Goal: Task Accomplishment & Management: Manage account settings

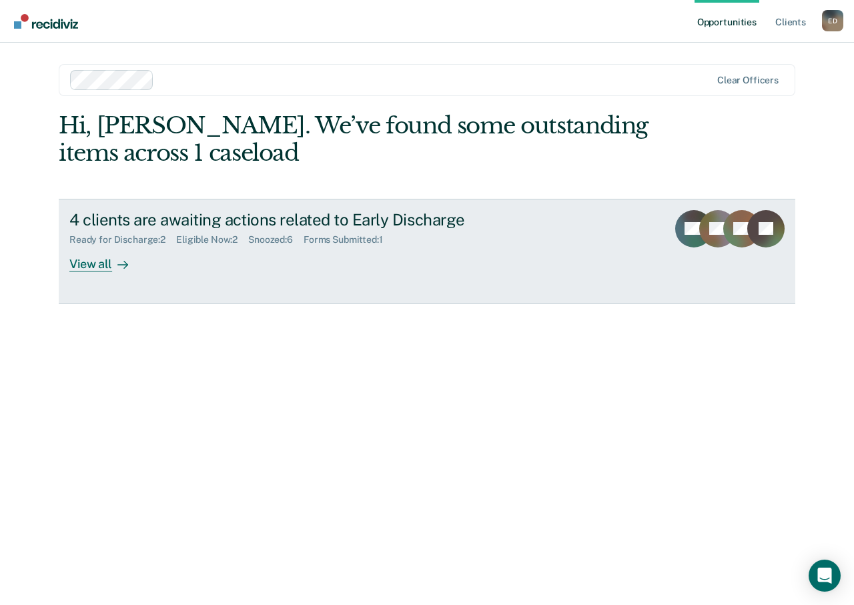
click at [99, 264] on div "View all" at bounding box center [106, 258] width 75 height 26
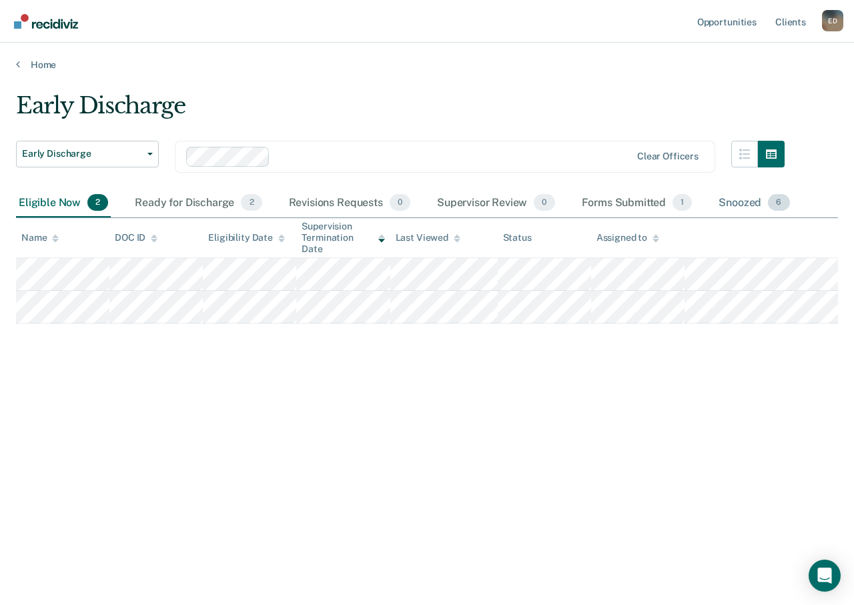
click at [734, 204] on div "Snoozed 6" at bounding box center [754, 203] width 76 height 29
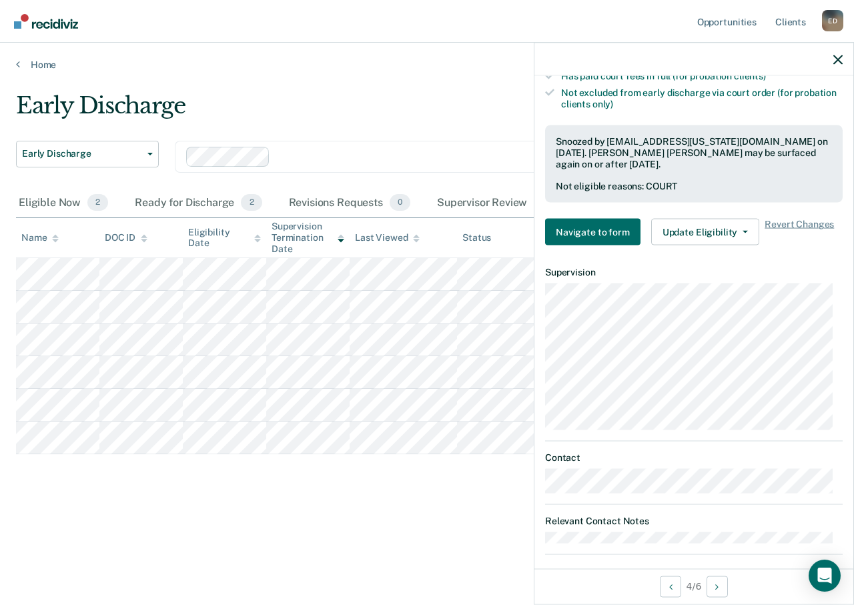
scroll to position [73, 0]
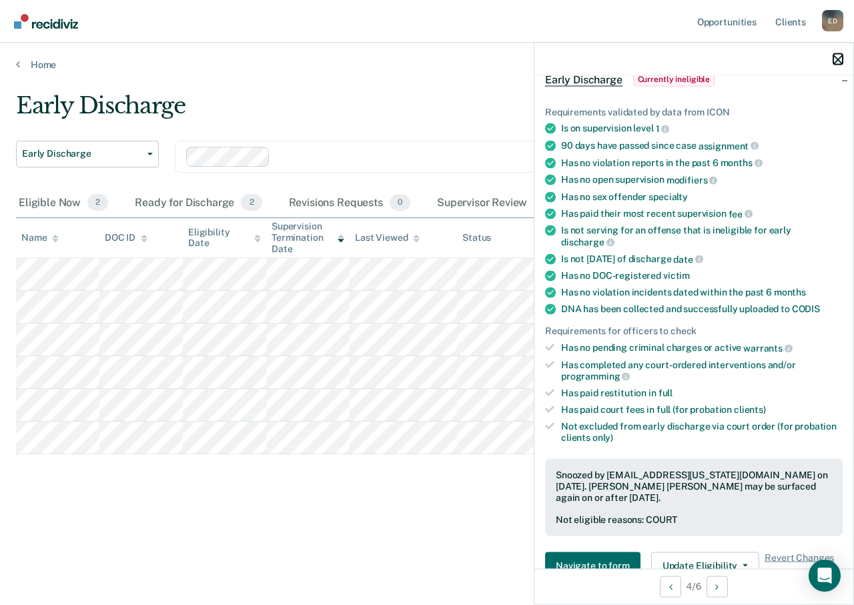
click at [834, 61] on icon "button" at bounding box center [837, 59] width 9 height 9
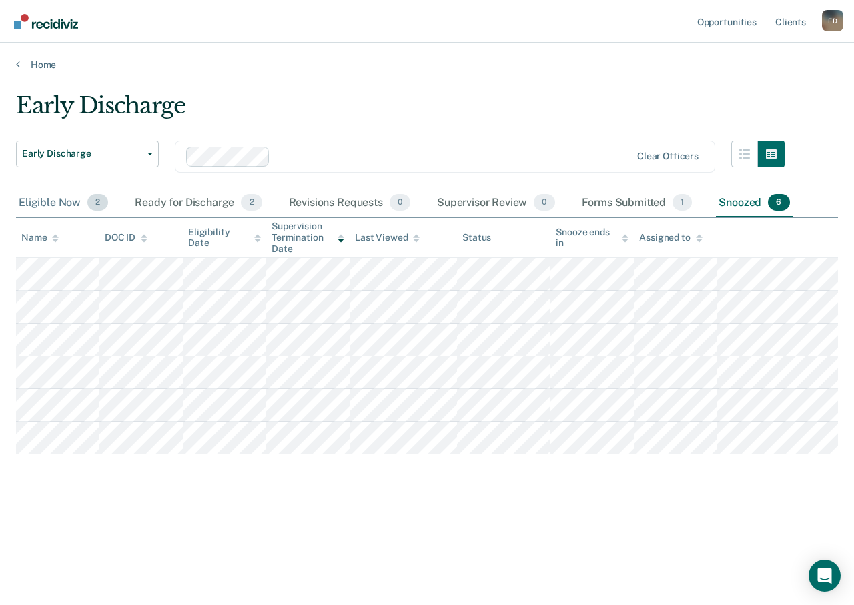
click at [31, 197] on div "Eligible Now 2" at bounding box center [63, 203] width 95 height 29
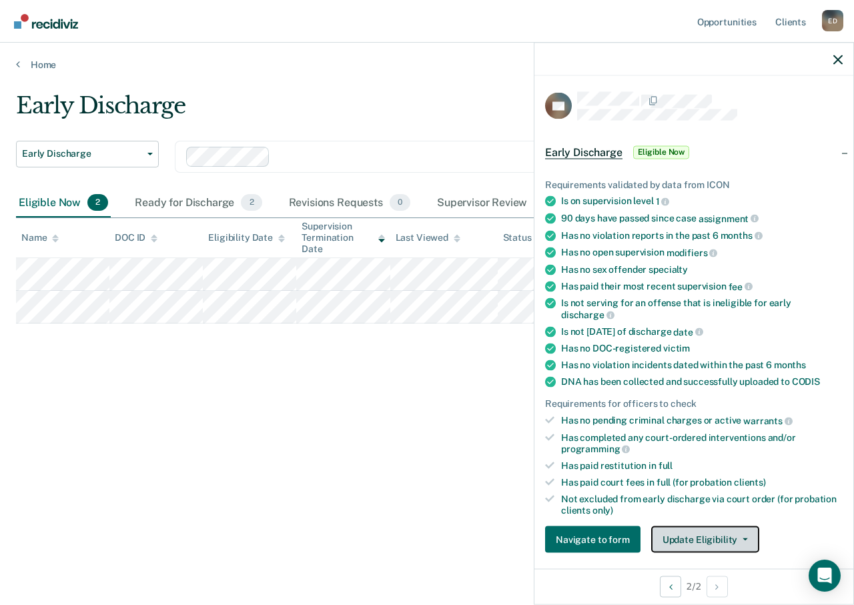
click at [708, 534] on button "Update Eligibility" at bounding box center [705, 539] width 108 height 27
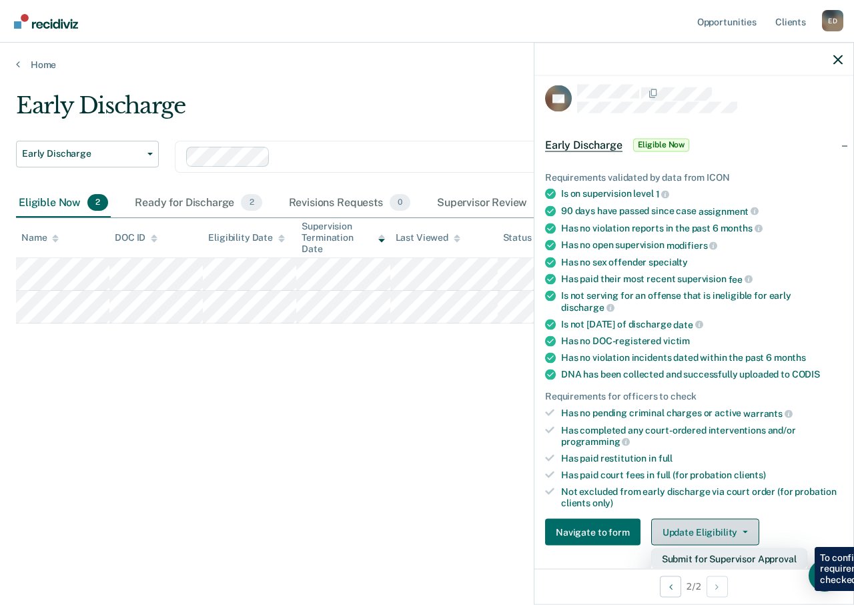
scroll to position [141, 0]
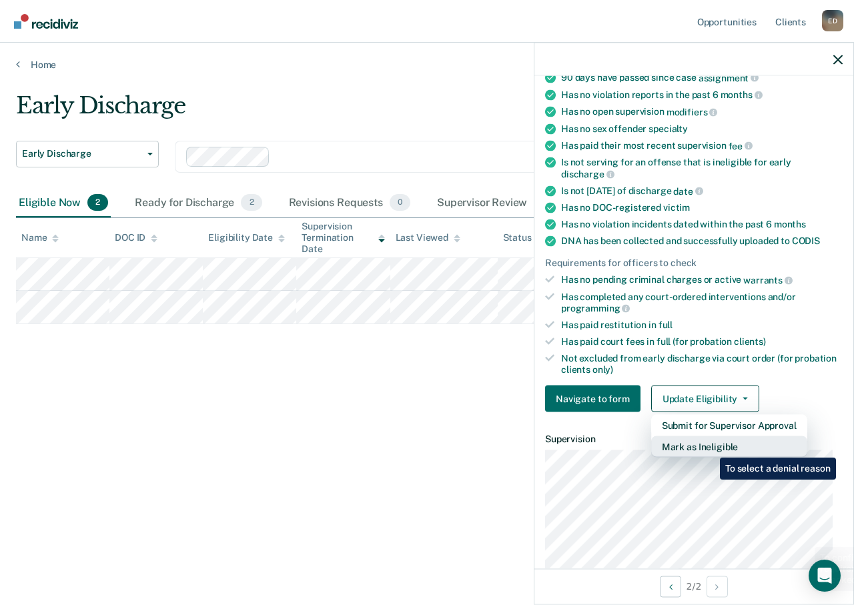
click at [710, 440] on button "Mark as Ineligible" at bounding box center [729, 446] width 156 height 21
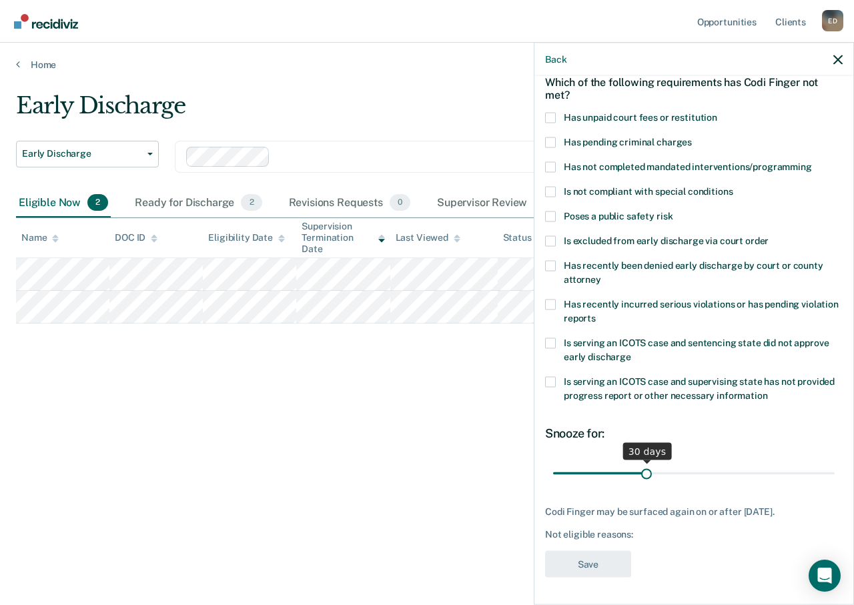
scroll to position [64, 0]
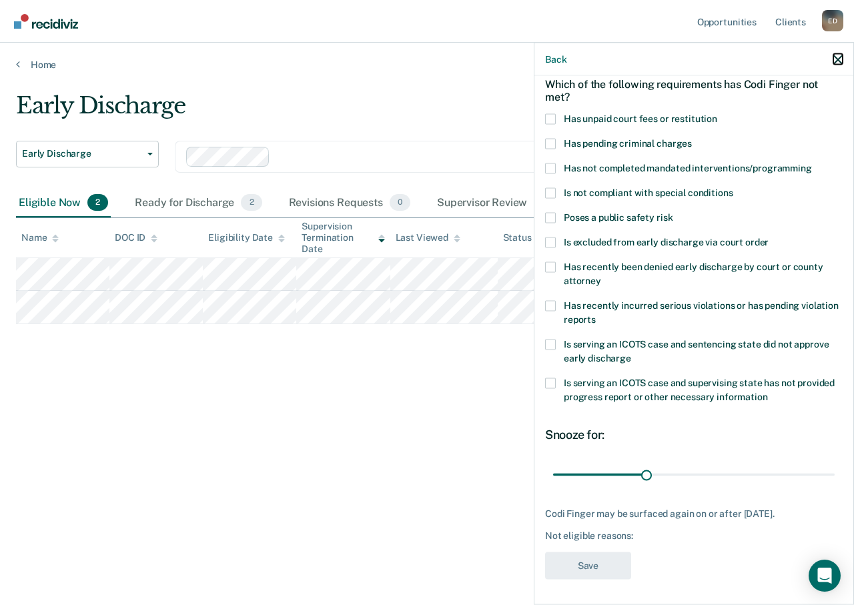
click at [835, 60] on icon "button" at bounding box center [837, 59] width 9 height 9
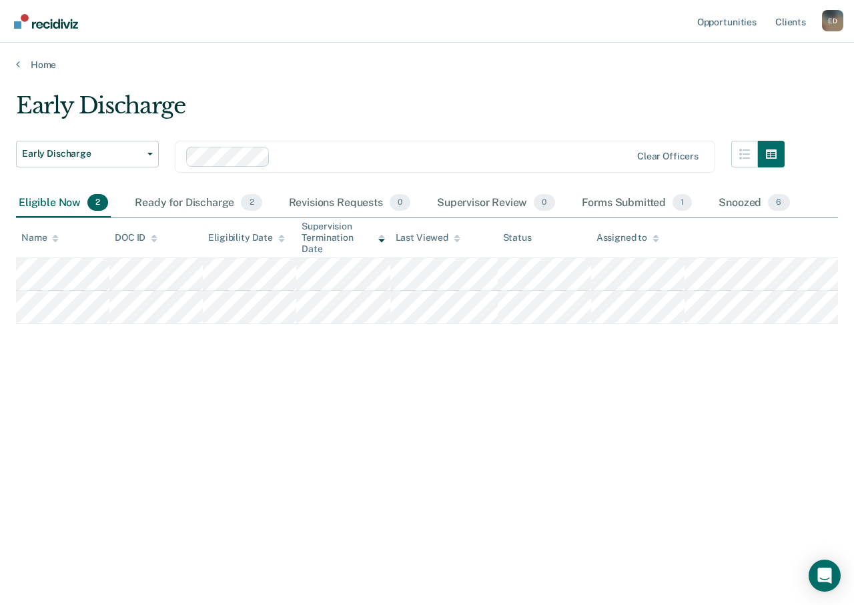
drag, startPoint x: 459, startPoint y: 410, endPoint x: 467, endPoint y: 401, distance: 11.8
click at [460, 407] on div "Early Discharge Early Discharge Early Discharge Clear officers Eligible Now 2 R…" at bounding box center [427, 298] width 822 height 413
click at [755, 209] on div "Snoozed 6" at bounding box center [754, 203] width 76 height 29
